Goal: Find specific page/section: Find specific page/section

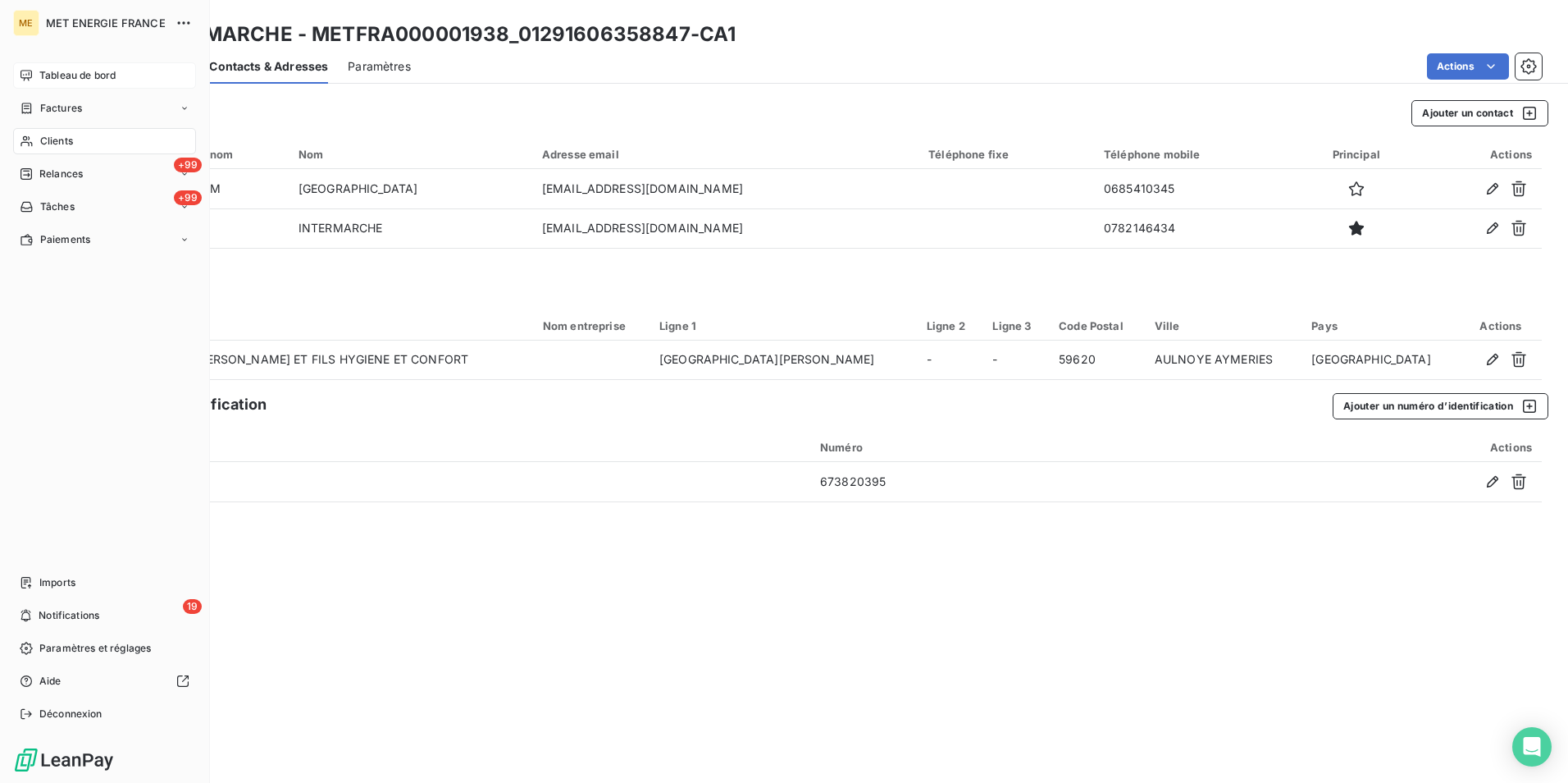
click at [62, 63] on div "Tableau de bord" at bounding box center [105, 75] width 183 height 26
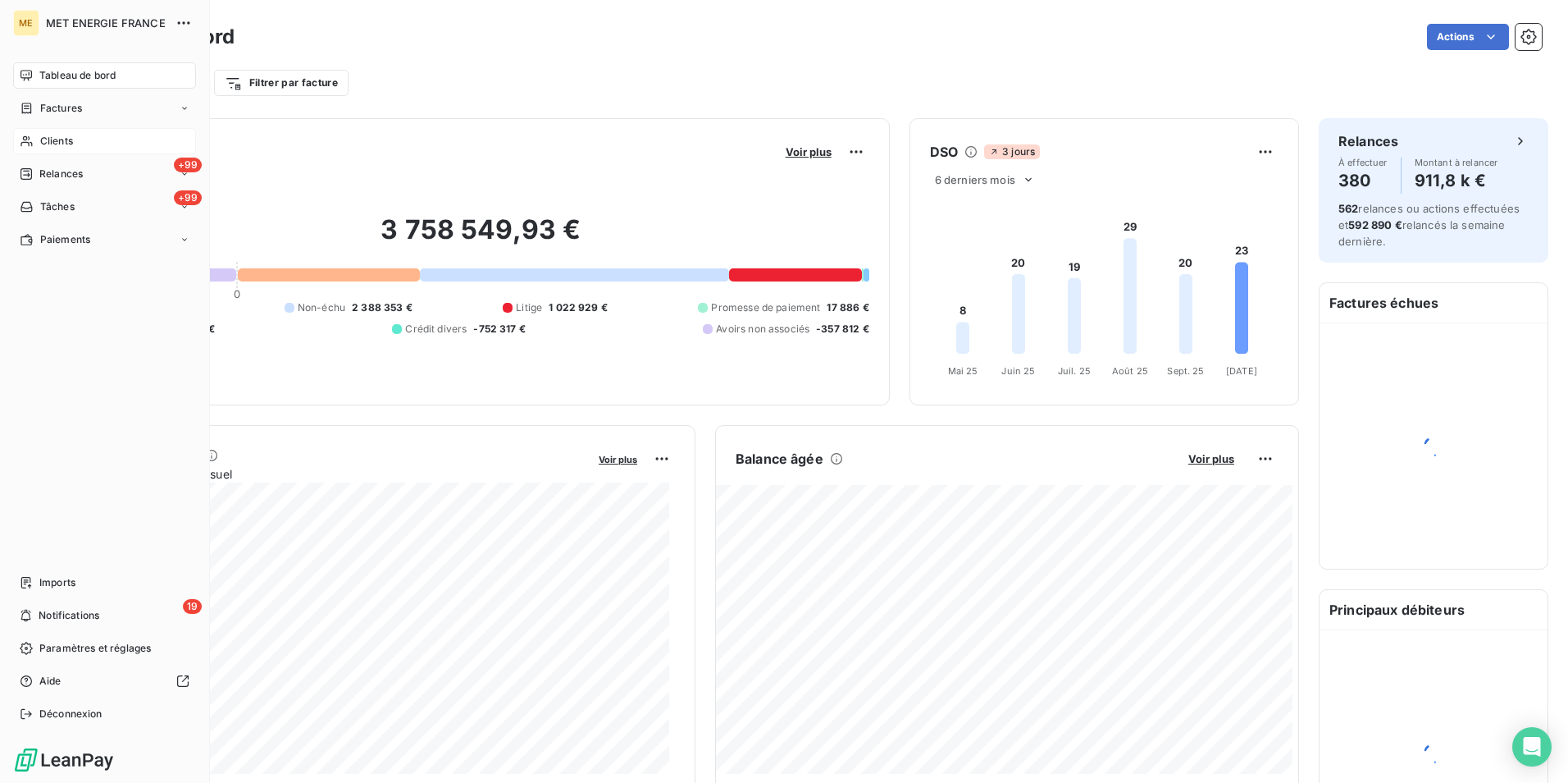
click at [34, 135] on div "Clients" at bounding box center [105, 140] width 183 height 26
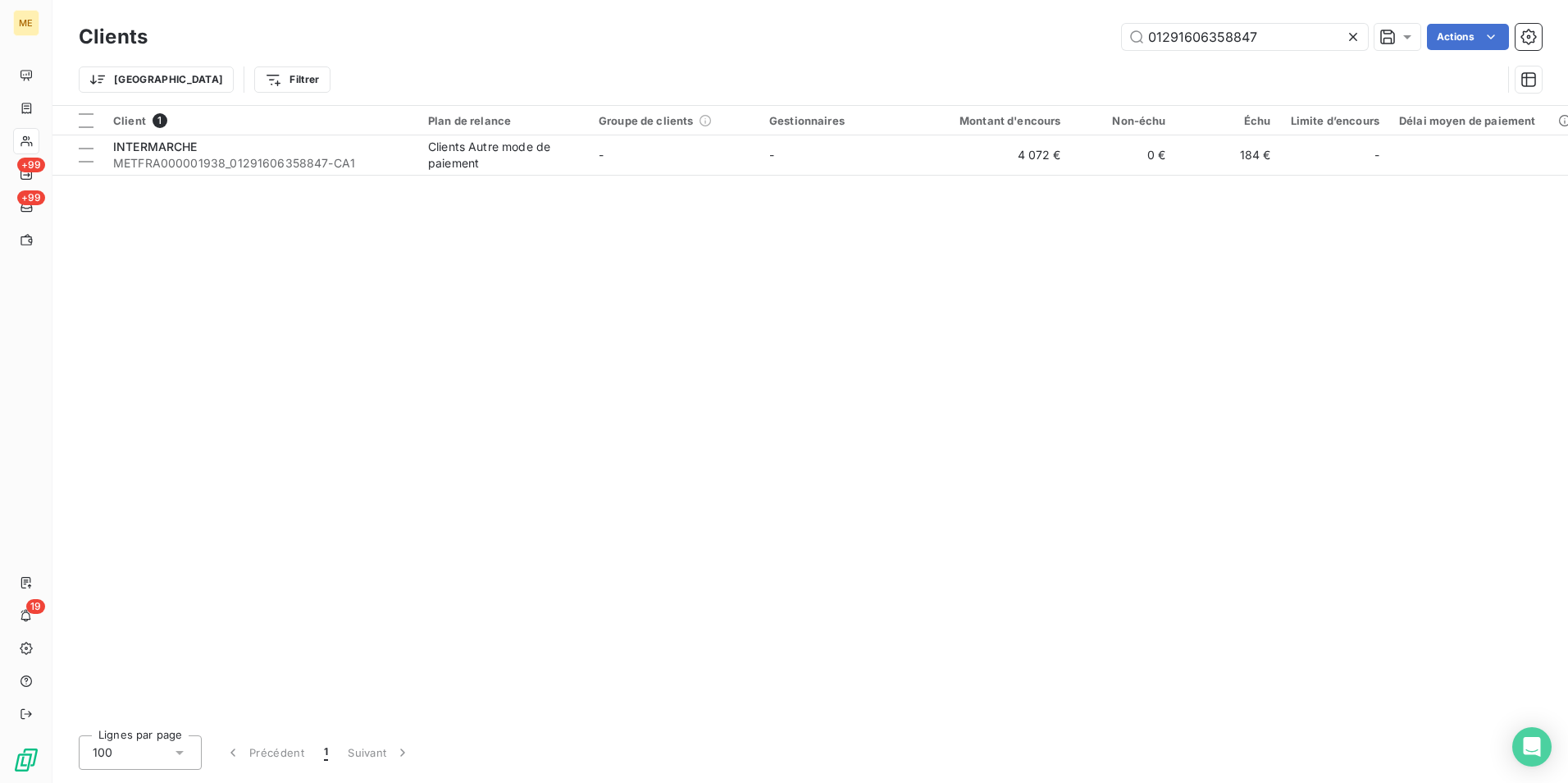
click at [1347, 40] on icon at bounding box center [1354, 37] width 16 height 16
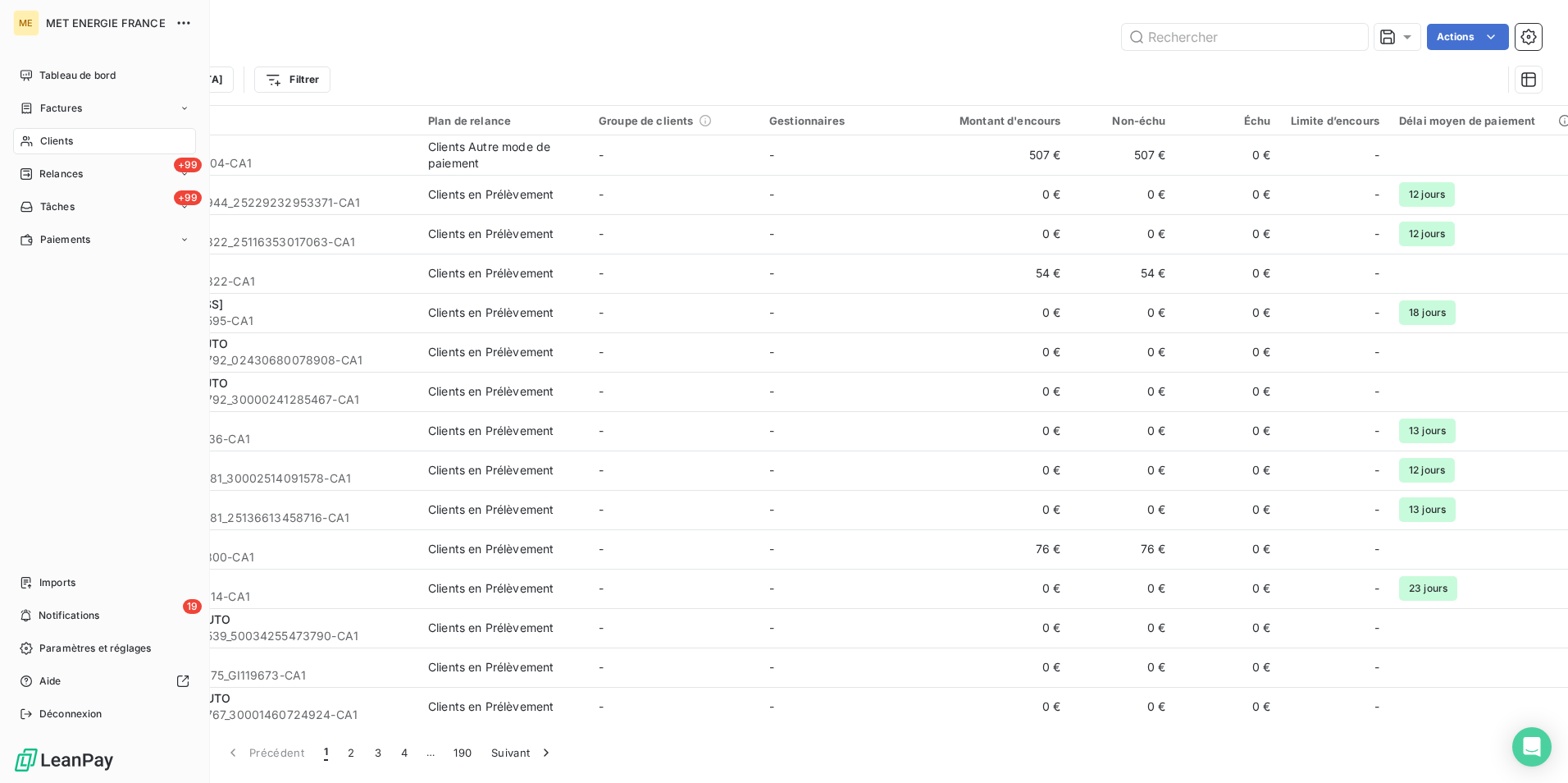
click at [45, 139] on span "Clients" at bounding box center [56, 141] width 33 height 15
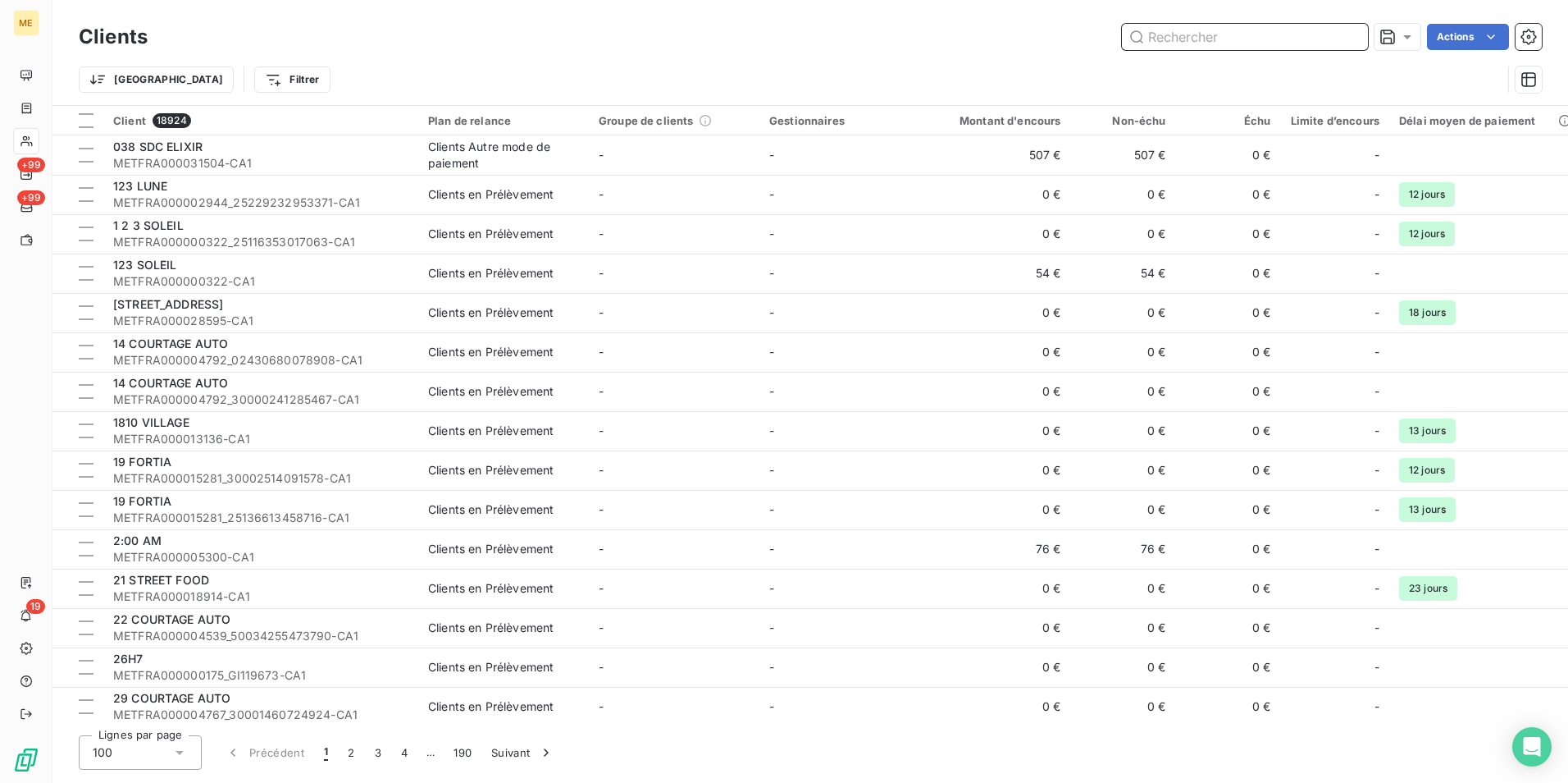
click at [1188, 43] on input "text" at bounding box center [1245, 37] width 246 height 26
click at [1206, 33] on input "text" at bounding box center [1245, 37] width 246 height 26
